Goal: Task Accomplishment & Management: Complete application form

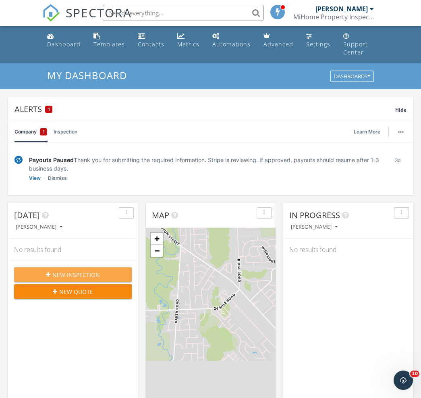
click at [93, 270] on span "New Inspection" at bounding box center [76, 274] width 48 height 8
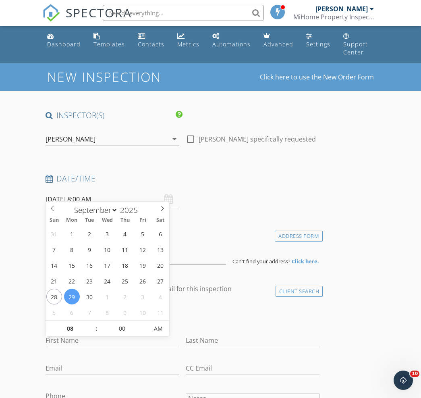
click at [125, 190] on input "09/29/2025 8:00 AM" at bounding box center [113, 199] width 134 height 20
select select "9"
type input "10/01/2025 8:00 AM"
type input "09"
type input "10/01/2025 9:00 AM"
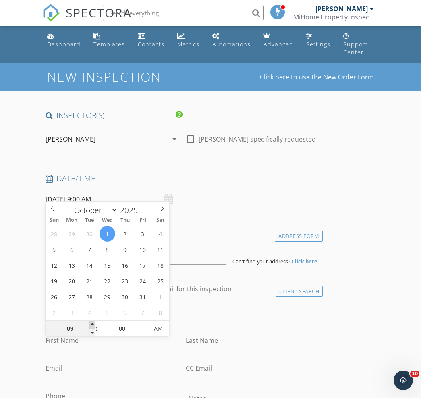
click at [91, 323] on span at bounding box center [92, 324] width 6 height 8
type input "10"
type input "10/01/2025 10:00 AM"
click at [91, 323] on span at bounding box center [92, 324] width 6 height 8
type input "11"
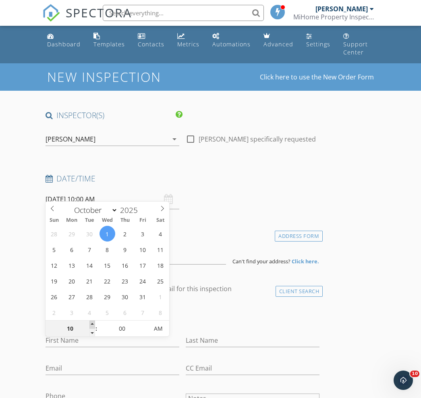
type input "10/01/2025 11:00 AM"
click at [91, 323] on span at bounding box center [92, 324] width 6 height 8
type input "12"
type input "10/01/2025 12:00 PM"
click at [91, 323] on span at bounding box center [92, 324] width 6 height 8
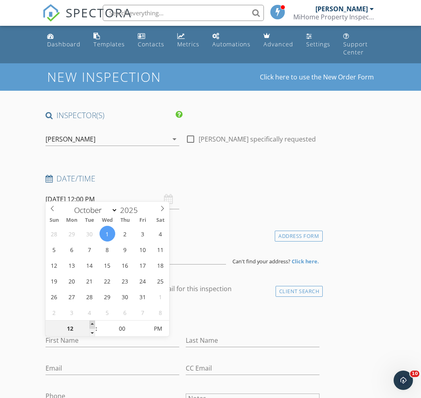
type input "01"
type input "10/01/2025 1:00 PM"
click at [91, 323] on span at bounding box center [92, 324] width 6 height 8
type input "02"
type input "10/01/2025 2:00 PM"
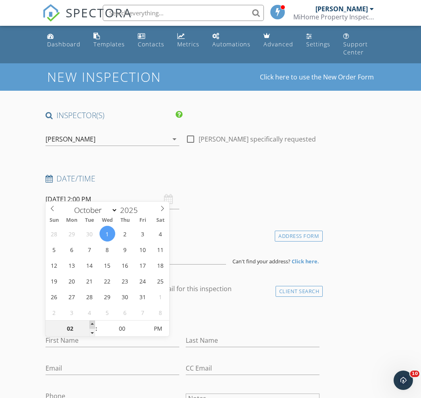
click at [91, 323] on span at bounding box center [92, 324] width 6 height 8
type input "03"
type input "10/01/2025 3:00 PM"
click at [91, 323] on span at bounding box center [92, 324] width 6 height 8
type input "05"
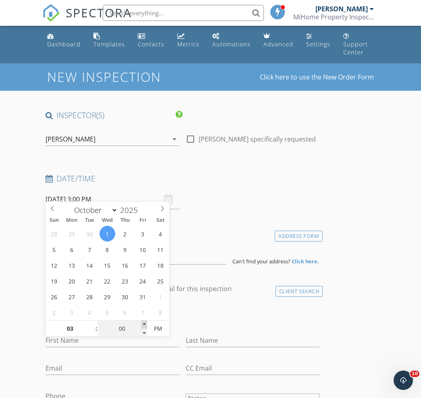
type input "10/01/2025 3:05 PM"
click at [143, 325] on span at bounding box center [144, 324] width 6 height 8
type input "10"
type input "10/01/2025 3:10 PM"
click at [143, 325] on span at bounding box center [144, 324] width 6 height 8
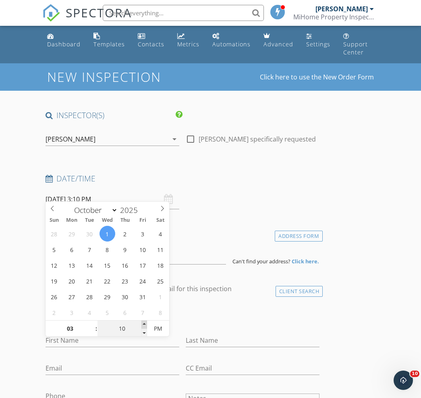
type input "15"
type input "10/01/2025 3:15 PM"
click at [143, 325] on span at bounding box center [144, 324] width 6 height 8
type input "20"
type input "10/01/2025 3:20 PM"
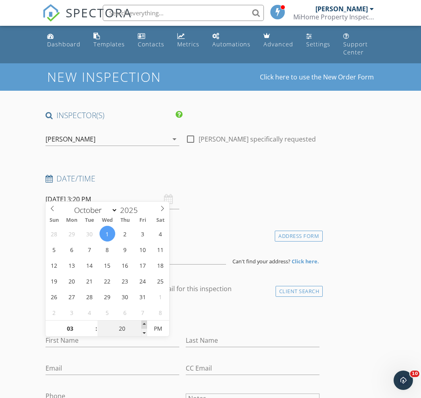
click at [143, 325] on span at bounding box center [144, 324] width 6 height 8
type input "25"
type input "10/01/2025 3:25 PM"
click at [143, 325] on span at bounding box center [144, 324] width 6 height 8
type input "30"
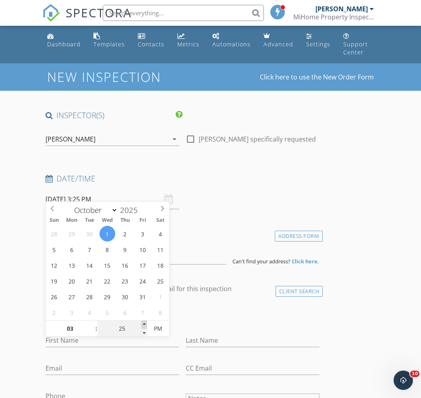
type input "[DATE] 3:30 PM"
click at [143, 325] on span at bounding box center [144, 324] width 6 height 8
click at [276, 307] on div "check_box_outline_blank Client is a Company/Organization" at bounding box center [183, 316] width 274 height 21
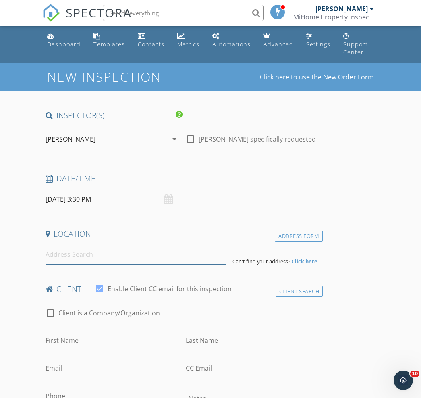
click at [105, 245] on input at bounding box center [136, 255] width 180 height 20
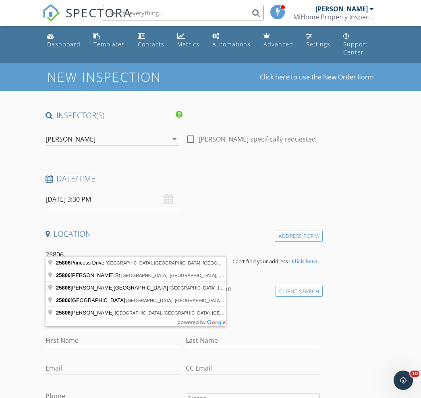
type input "25806 Mary Street, New Baltimore, MI, USA"
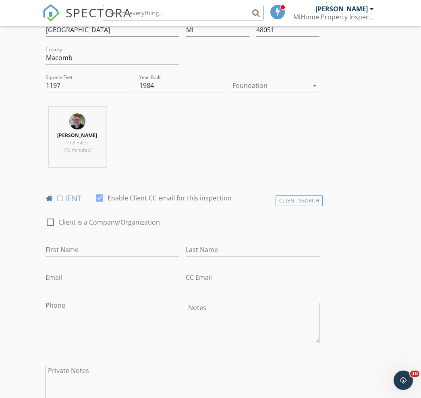
scroll to position [268, 0]
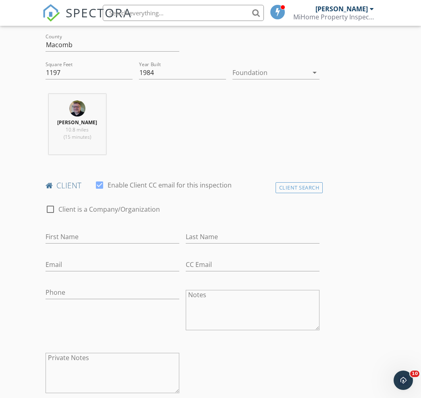
click at [114, 219] on div at bounding box center [103, 221] width 114 height 5
click at [102, 230] on input "First Name" at bounding box center [113, 236] width 134 height 13
type input "[PERSON_NAME]"
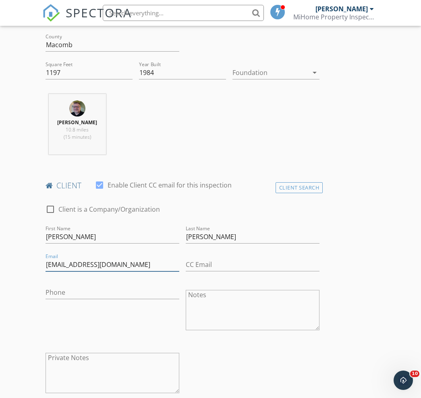
type input "[EMAIL_ADDRESS][DOMAIN_NAME]"
type input "[PHONE_NUMBER]"
drag, startPoint x: 151, startPoint y: 249, endPoint x: 8, endPoint y: 248, distance: 143.4
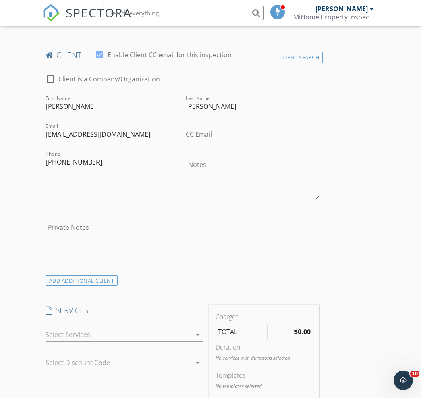
scroll to position [402, 0]
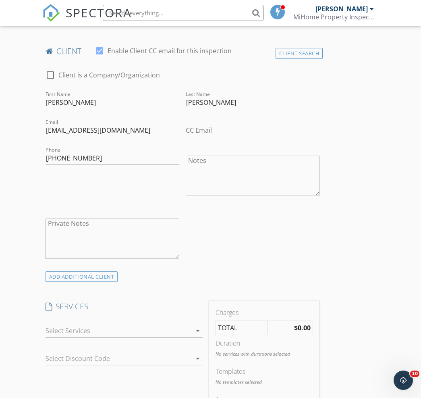
click at [118, 324] on div at bounding box center [119, 330] width 146 height 13
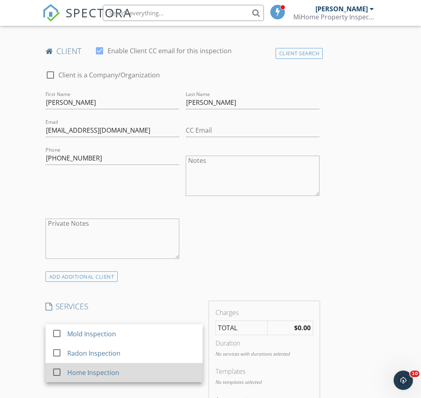
click at [91, 367] on div "Home Inspection" at bounding box center [93, 372] width 52 height 10
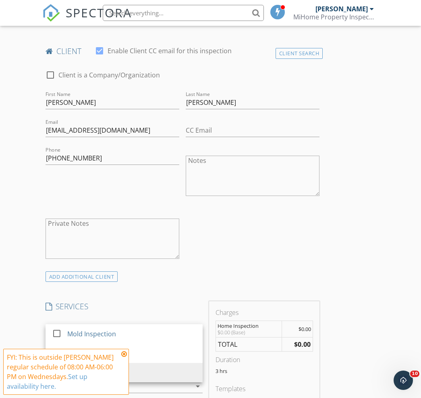
click at [291, 257] on div "check_box_outline_blank Client is a Company/Organization First Name Nick Last N…" at bounding box center [182, 166] width 281 height 209
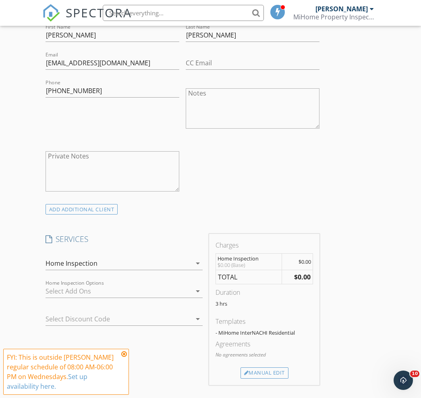
scroll to position [537, 0]
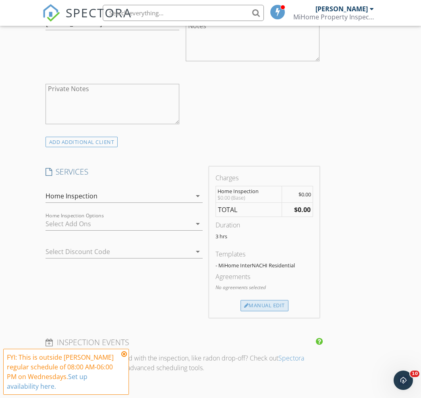
click at [271, 300] on div "Manual Edit" at bounding box center [264, 305] width 48 height 11
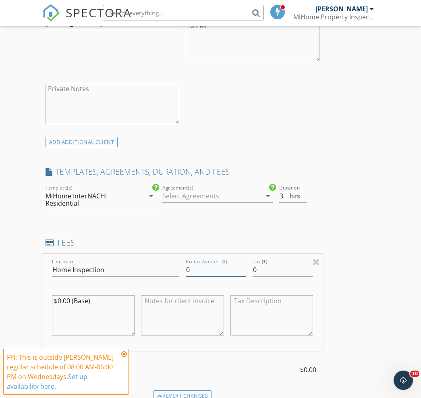
drag, startPoint x: 209, startPoint y: 260, endPoint x: 106, endPoint y: 242, distance: 105.4
click at [131, 263] on div "Line Item Home Inspection Pretax Amount ($) 0 Tax ($) 0 $0.00 (Base)" at bounding box center [182, 301] width 281 height 97
type input "375.00"
drag, startPoint x: 107, startPoint y: 291, endPoint x: 56, endPoint y: 289, distance: 50.8
click at [56, 295] on textarea "$0.00 (Base)" at bounding box center [93, 315] width 83 height 40
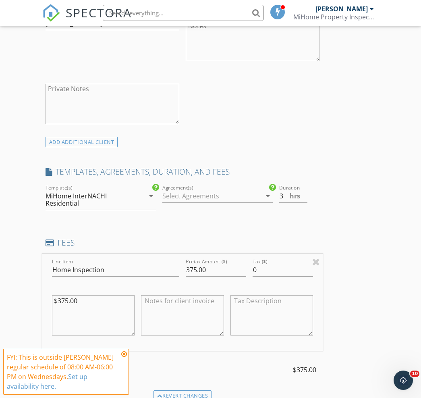
type textarea "$375.00"
click at [186, 299] on textarea at bounding box center [182, 315] width 83 height 40
click at [188, 299] on textarea at bounding box center [182, 315] width 83 height 40
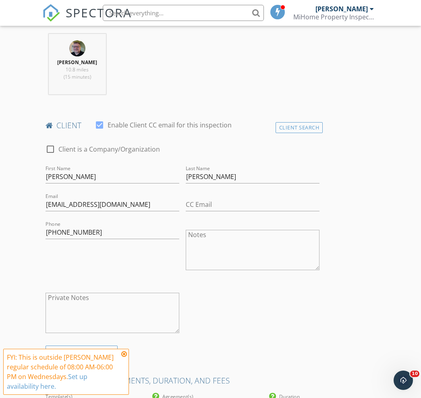
scroll to position [336, 0]
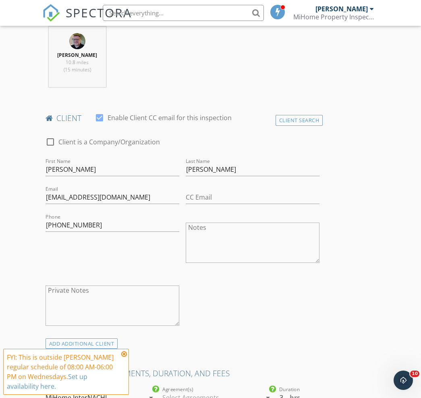
type textarea "Home inspection services"
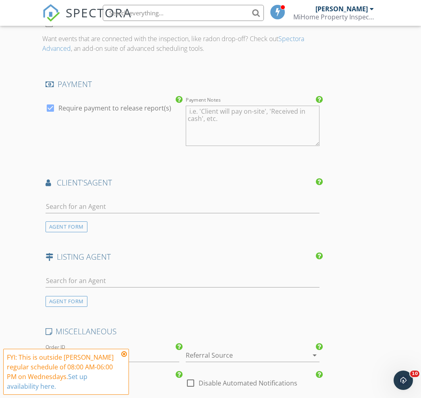
scroll to position [1137, 0]
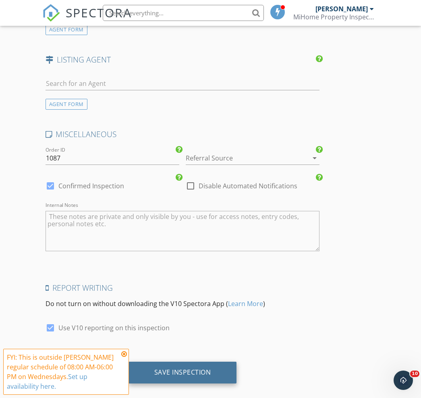
click at [182, 368] on div "Save Inspection" at bounding box center [182, 372] width 57 height 8
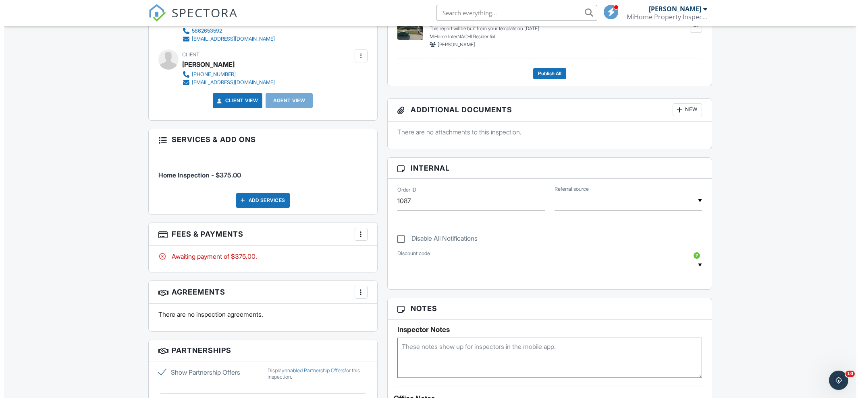
scroll to position [58, 0]
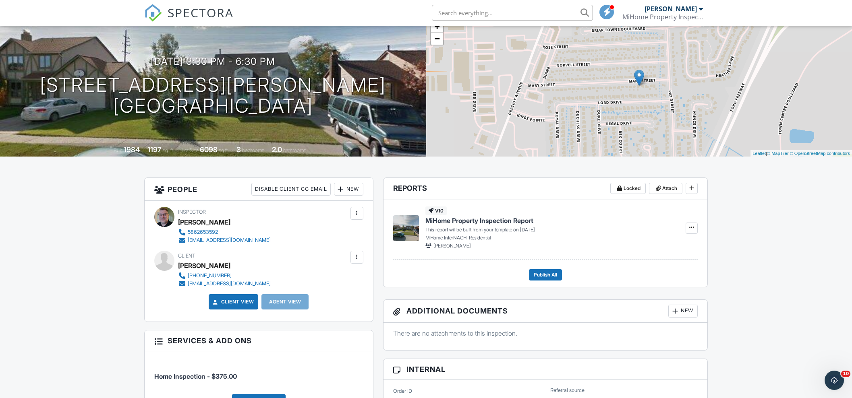
click at [355, 192] on div "New" at bounding box center [348, 189] width 29 height 13
click at [370, 234] on li "Client's Agent" at bounding box center [377, 234] width 79 height 20
